Goal: Task Accomplishment & Management: Manage account settings

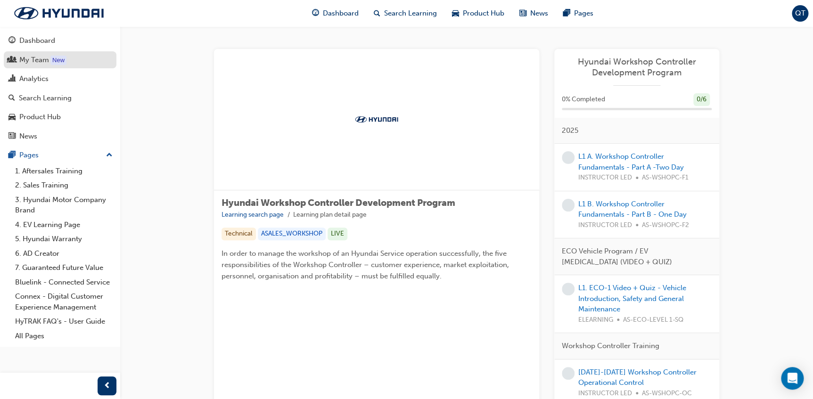
click at [45, 55] on div "My Team" at bounding box center [34, 60] width 30 height 11
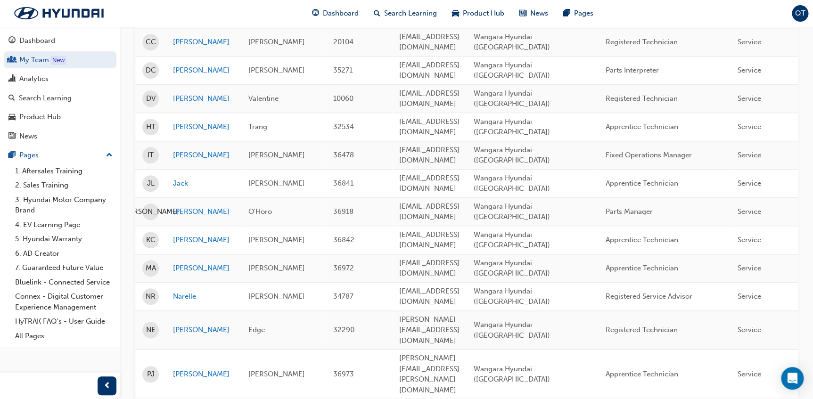
scroll to position [385, 0]
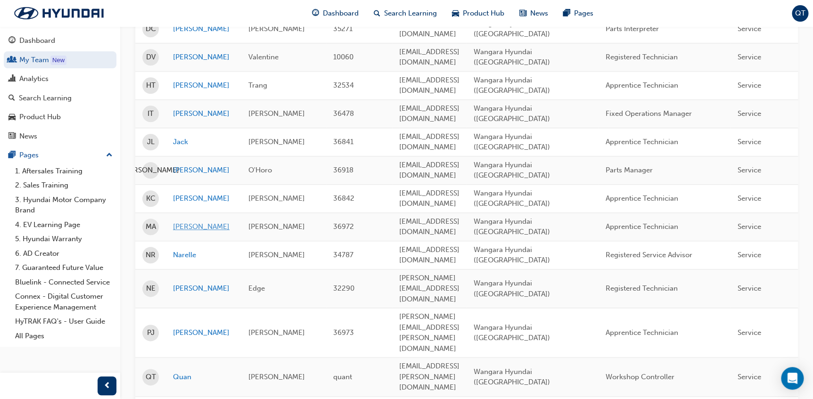
click at [188, 221] on link "[PERSON_NAME]" at bounding box center [203, 226] width 61 height 11
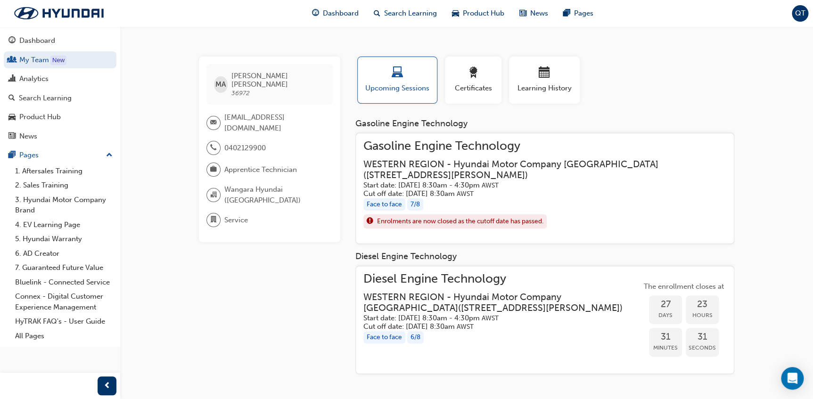
click at [413, 184] on h5 "Start date: [DATE] 8:30am - 4:30pm AWST" at bounding box center [537, 185] width 348 height 9
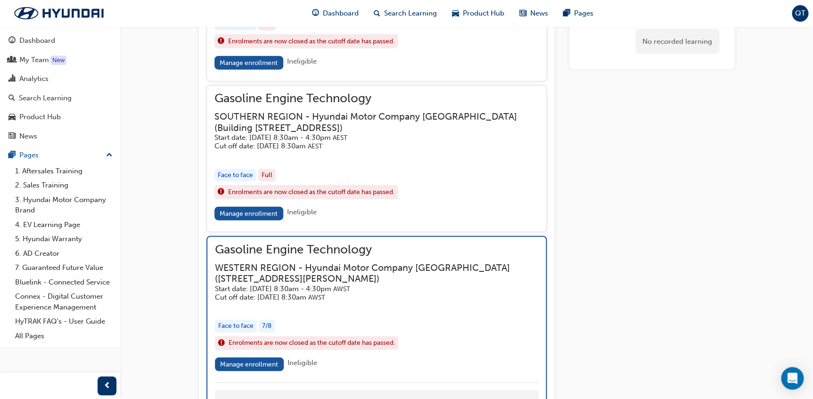
scroll to position [1110, 0]
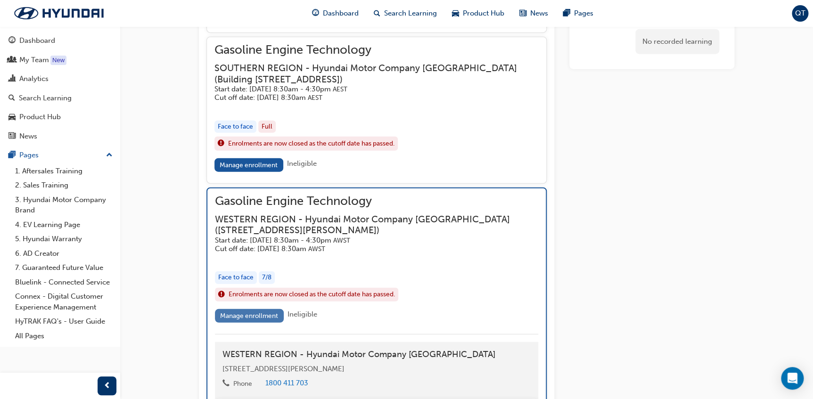
click at [247, 311] on link "Manage enrollment" at bounding box center [249, 316] width 69 height 14
